Goal: Navigation & Orientation: Find specific page/section

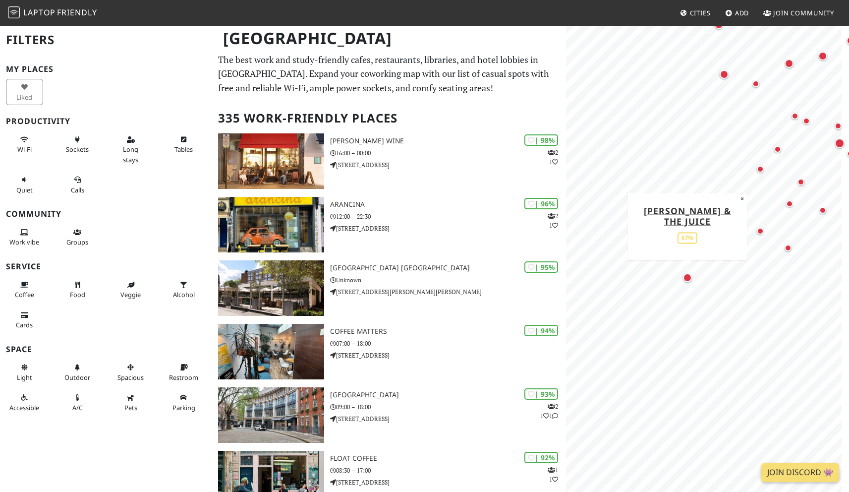
click at [687, 279] on div "Map marker" at bounding box center [687, 277] width 9 height 9
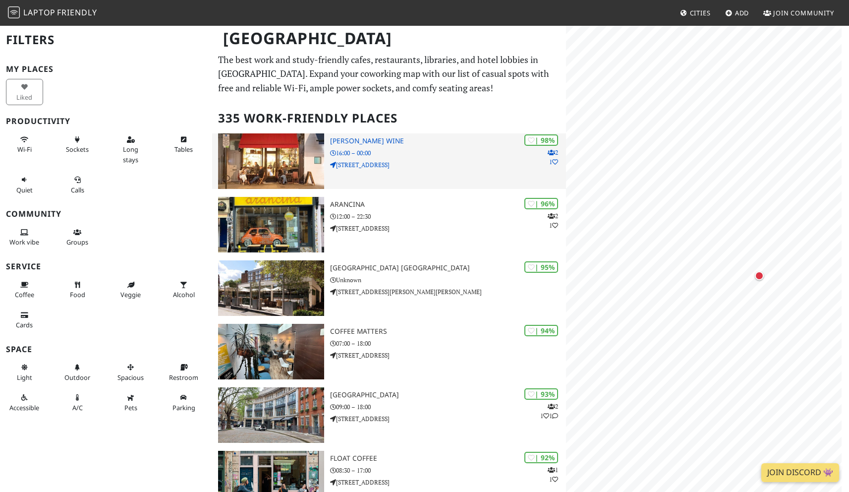
click at [438, 161] on p "[STREET_ADDRESS]" at bounding box center [448, 164] width 236 height 9
